Goal: Task Accomplishment & Management: Manage account settings

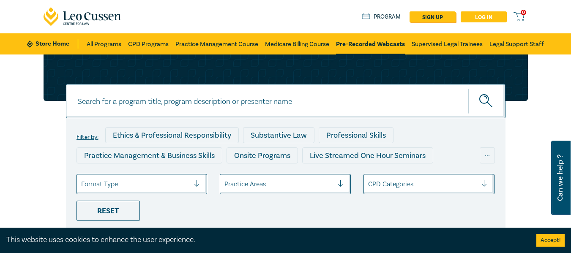
click at [488, 16] on link "Log in" at bounding box center [483, 16] width 46 height 11
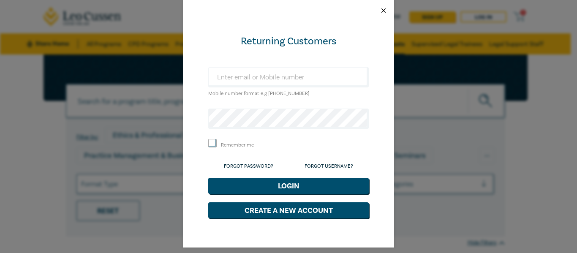
click at [380, 8] on button "Close" at bounding box center [384, 11] width 8 height 8
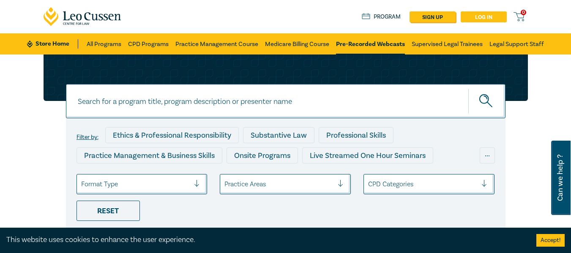
click at [483, 15] on link "Log in" at bounding box center [483, 16] width 46 height 11
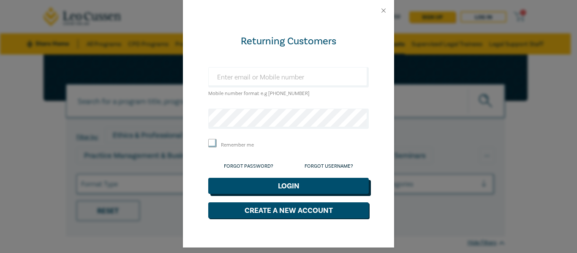
click at [288, 181] on button "Login" at bounding box center [288, 186] width 161 height 16
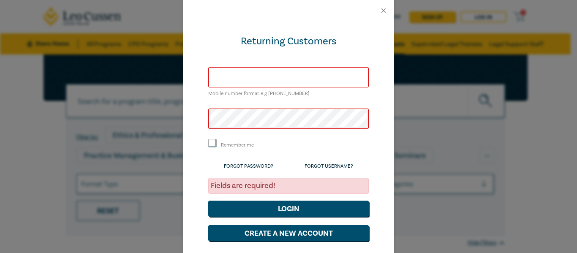
click at [256, 75] on input "text" at bounding box center [288, 77] width 161 height 20
click at [271, 75] on input "text" at bounding box center [288, 77] width 161 height 20
click at [224, 79] on input "text" at bounding box center [288, 77] width 161 height 20
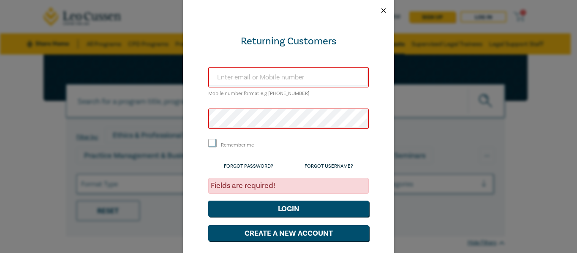
click at [380, 9] on button "Close" at bounding box center [384, 11] width 8 height 8
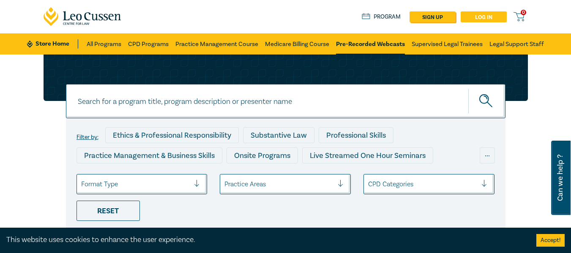
click at [478, 16] on link "Log in" at bounding box center [483, 16] width 46 height 11
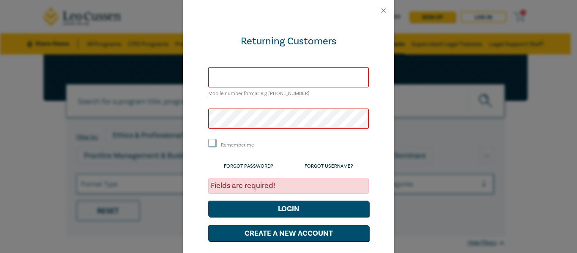
click at [248, 75] on input "text" at bounding box center [288, 77] width 161 height 20
click at [252, 76] on input "text" at bounding box center [288, 77] width 161 height 20
type input "[PERSON_NAME][EMAIL_ADDRESS][PERSON_NAME][DOMAIN_NAME]"
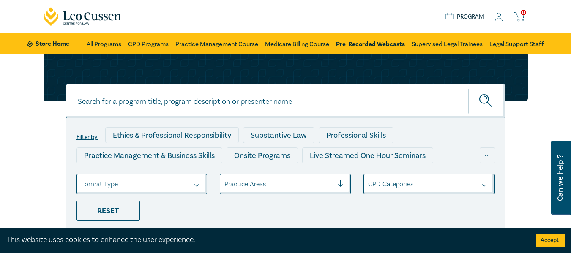
click at [499, 18] on icon at bounding box center [499, 19] width 8 height 3
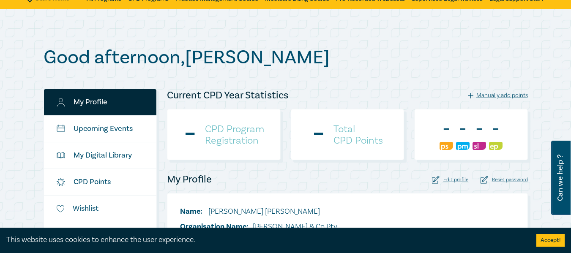
scroll to position [60, 0]
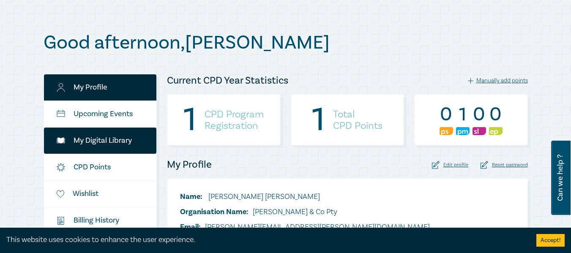
click at [105, 142] on link "My Digital Library" at bounding box center [100, 141] width 113 height 26
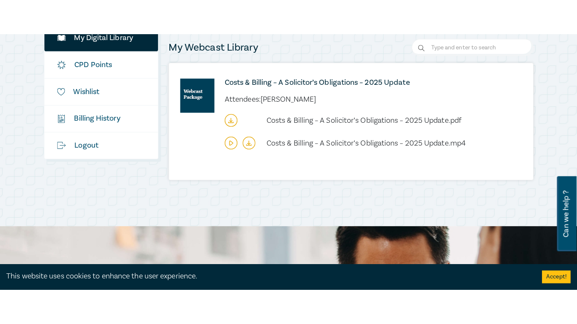
scroll to position [204, 0]
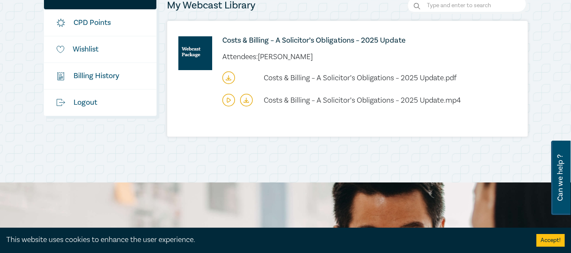
click at [227, 100] on icon at bounding box center [228, 100] width 3 height 4
